Goal: Task Accomplishment & Management: Manage account settings

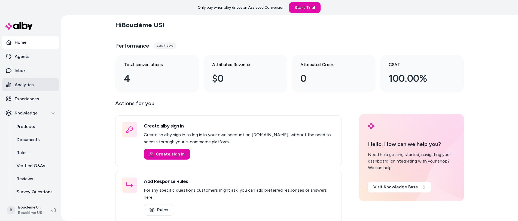
click at [23, 85] on p "Analytics" at bounding box center [24, 85] width 19 height 7
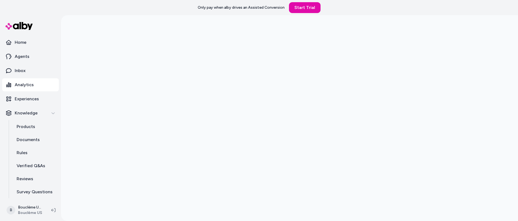
scroll to position [15, 0]
click at [30, 73] on link "Inbox" at bounding box center [30, 70] width 57 height 13
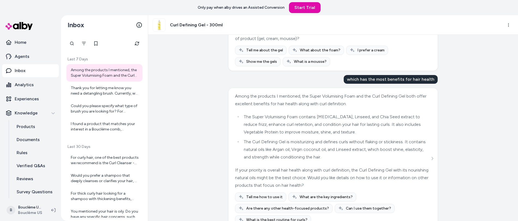
scroll to position [241, 0]
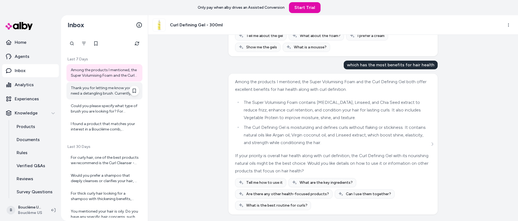
click at [91, 88] on div "Thank you for letting me know you need a detangling brush. Currently, we have a…" at bounding box center [105, 90] width 68 height 11
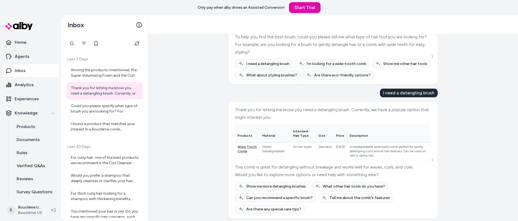
scroll to position [41, 0]
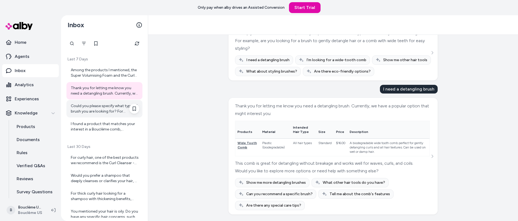
click at [94, 106] on div "Could you please specify what type of brush you are looking for? For example, i…" at bounding box center [105, 108] width 68 height 11
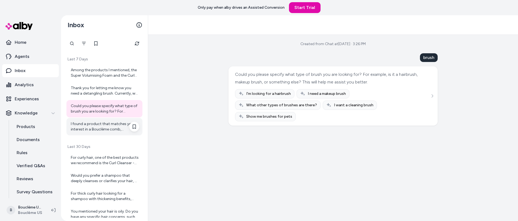
click at [94, 126] on div "I found a product that matches your interest in a Bouclème comb, specifically a…" at bounding box center [105, 126] width 68 height 11
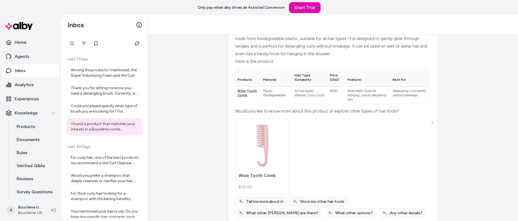
scroll to position [51, 0]
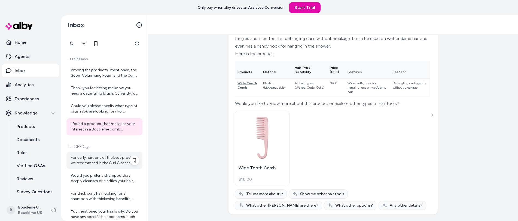
click at [90, 163] on div "For curly hair, one of the best products we recommend is the Curl Cleanser - 30…" at bounding box center [105, 160] width 68 height 11
